Goal: Find specific page/section: Find specific page/section

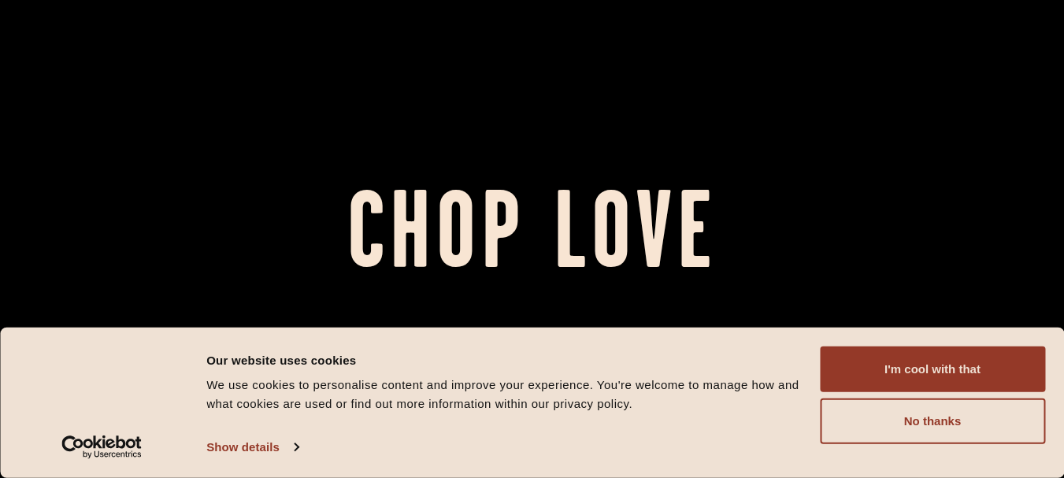
click at [925, 384] on button "I'm cool with that" at bounding box center [932, 370] width 225 height 46
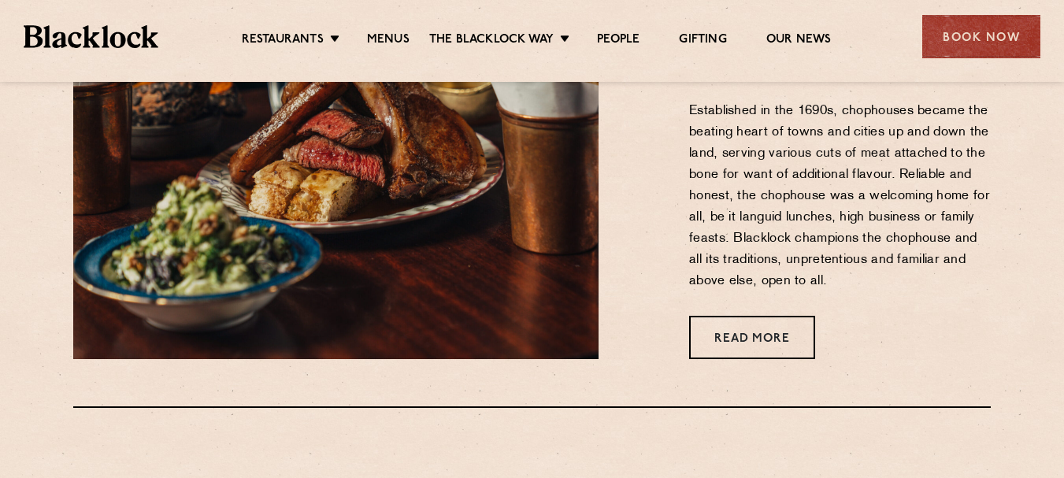
scroll to position [473, 0]
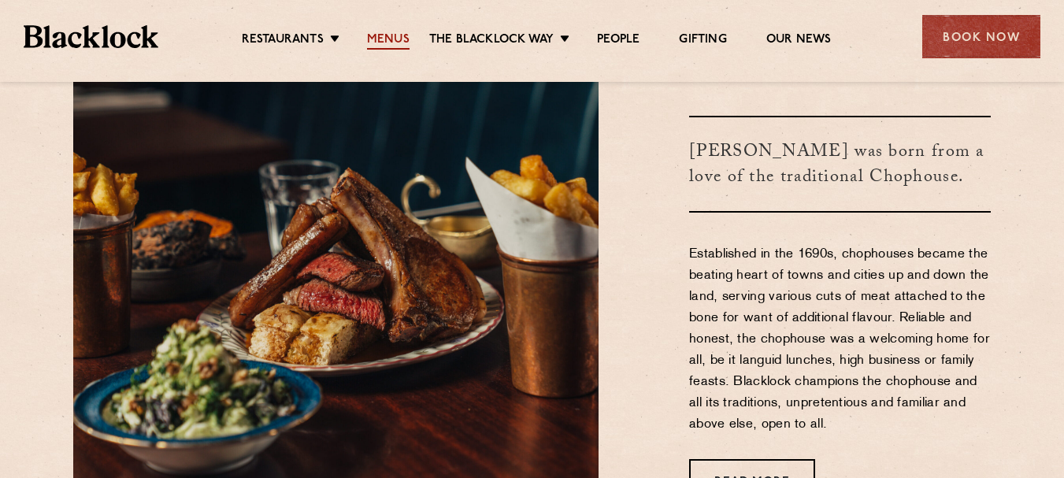
click at [391, 47] on link "Menus" at bounding box center [388, 40] width 43 height 17
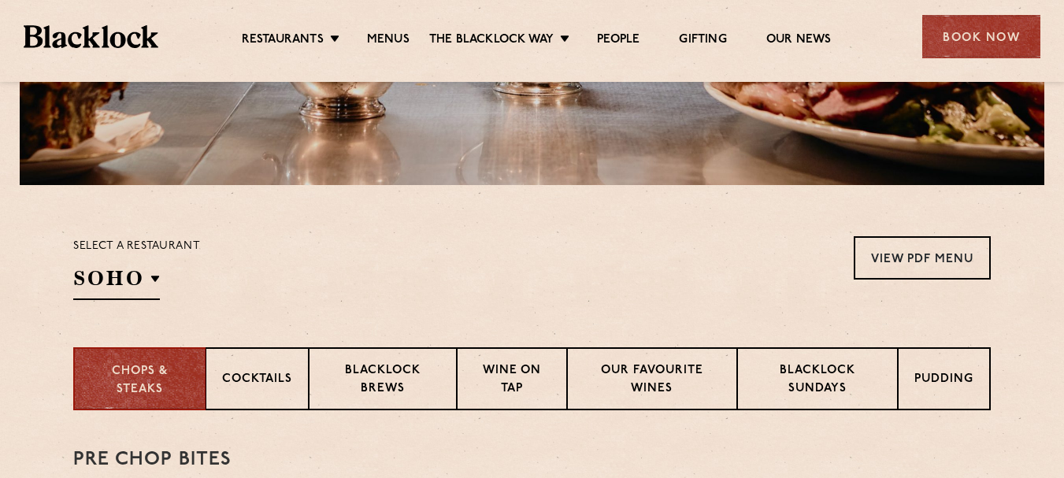
scroll to position [315, 0]
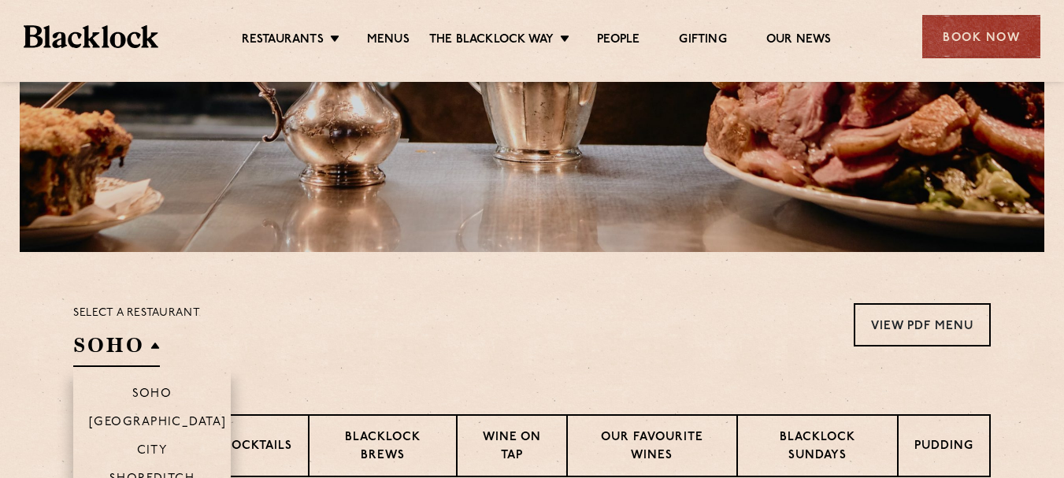
click at [132, 341] on h2 "SOHO" at bounding box center [116, 349] width 87 height 35
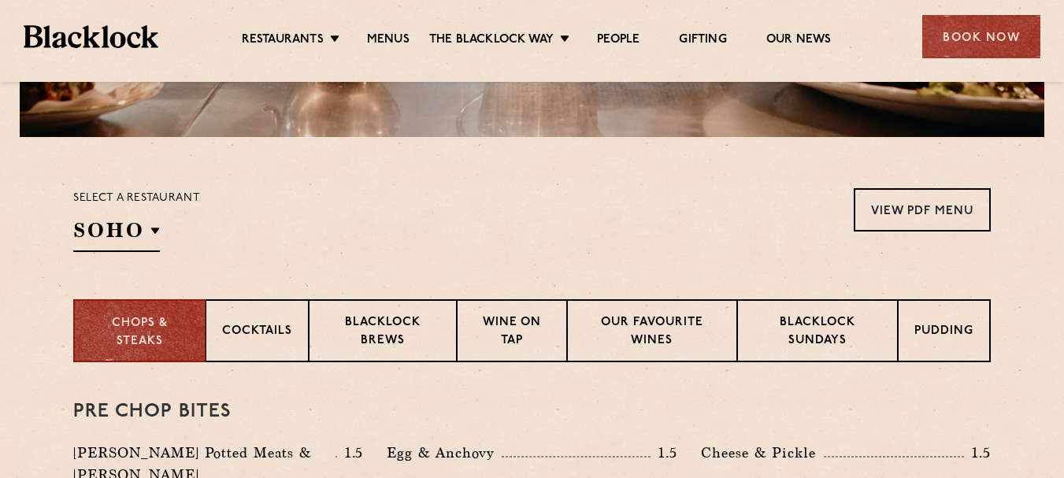
scroll to position [551, 0]
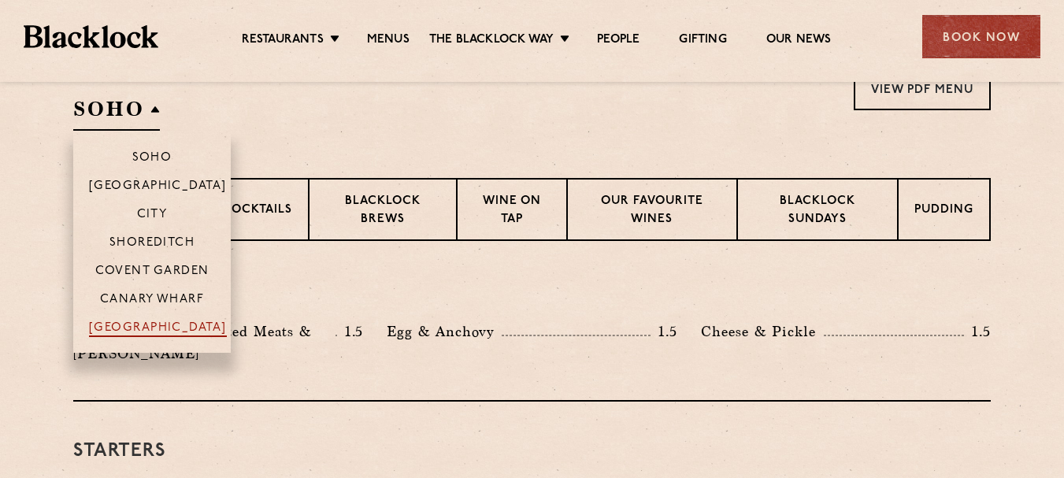
click at [125, 330] on p "[GEOGRAPHIC_DATA]" at bounding box center [158, 329] width 138 height 16
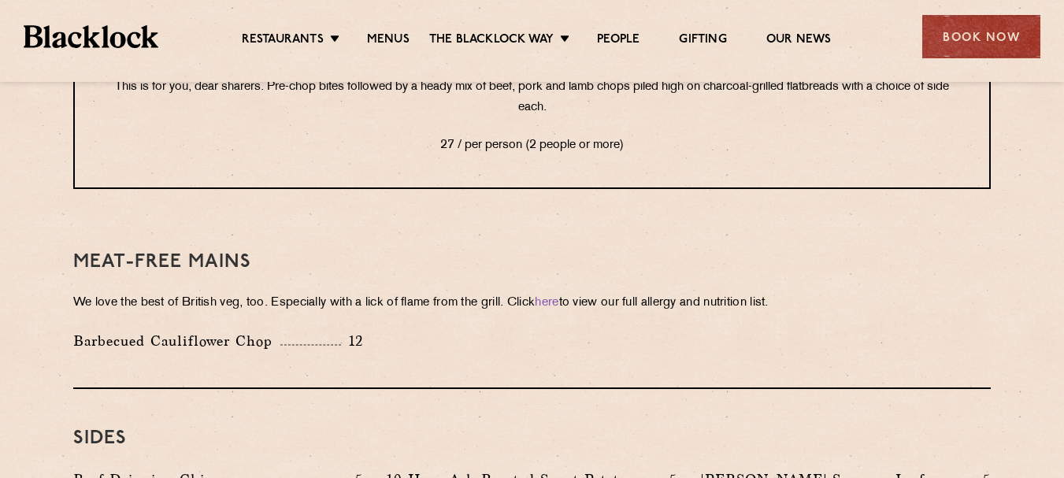
scroll to position [1924, 0]
